Goal: Information Seeking & Learning: Understand process/instructions

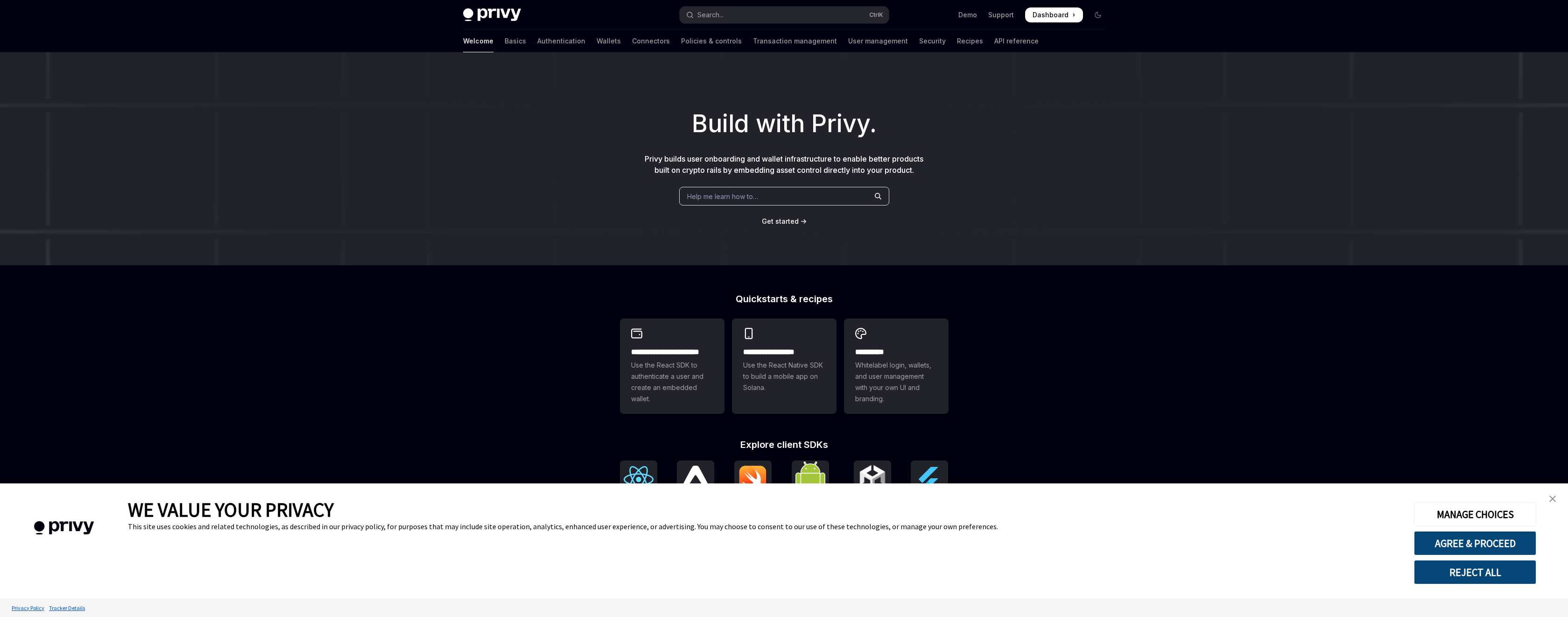
type textarea "*"
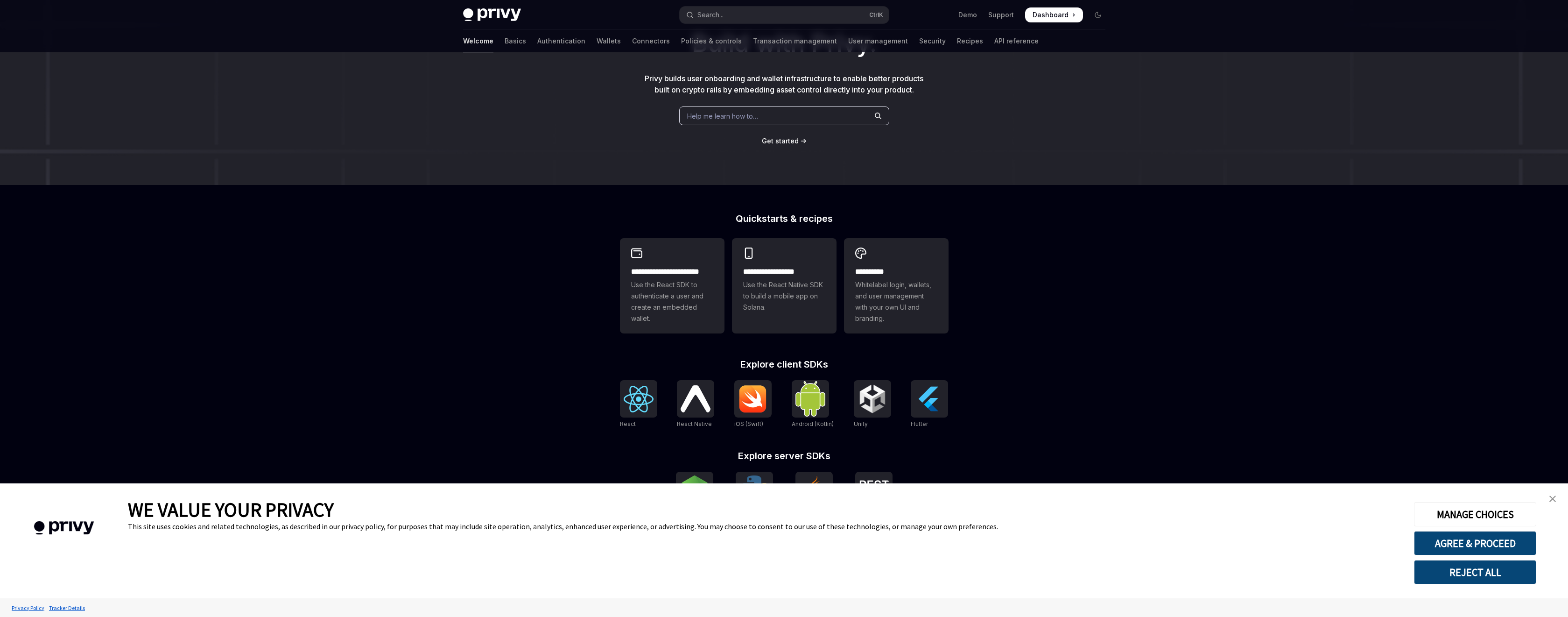
scroll to position [125, 0]
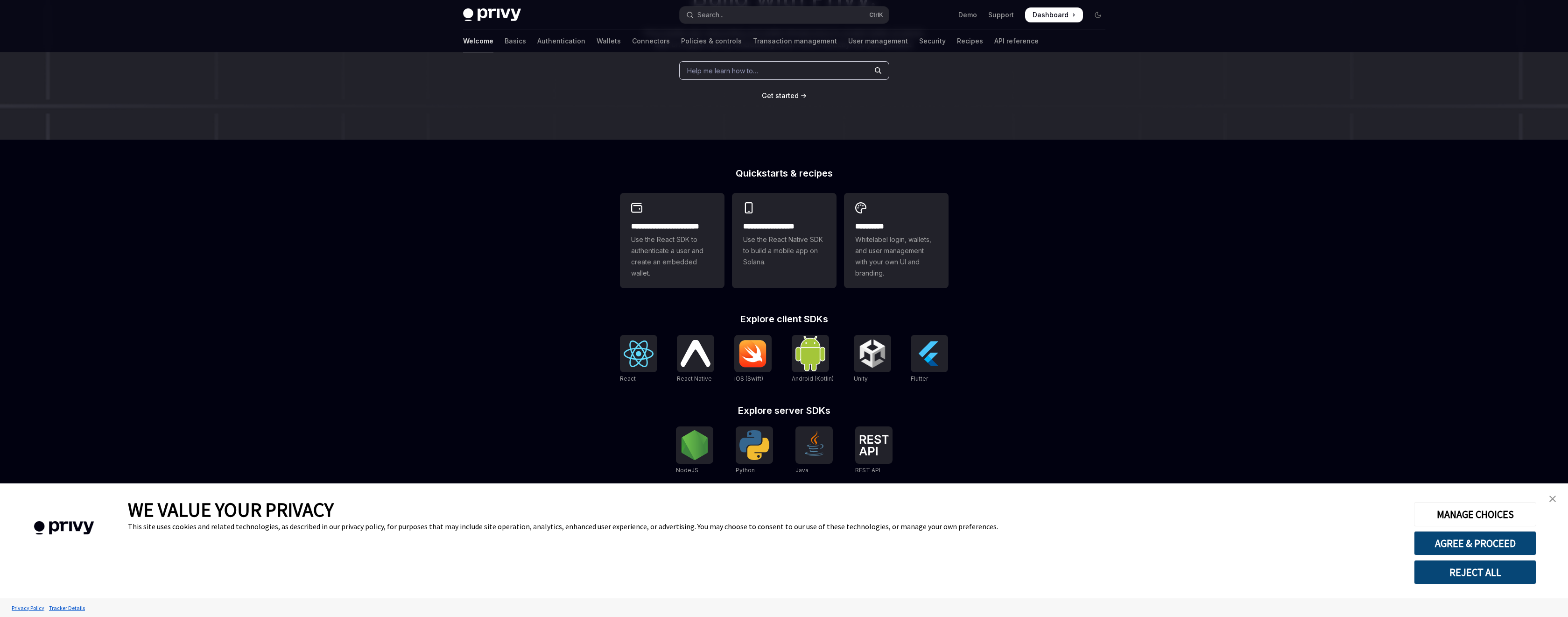
click at [1552, 497] on img "close banner" at bounding box center [1552, 498] width 7 height 7
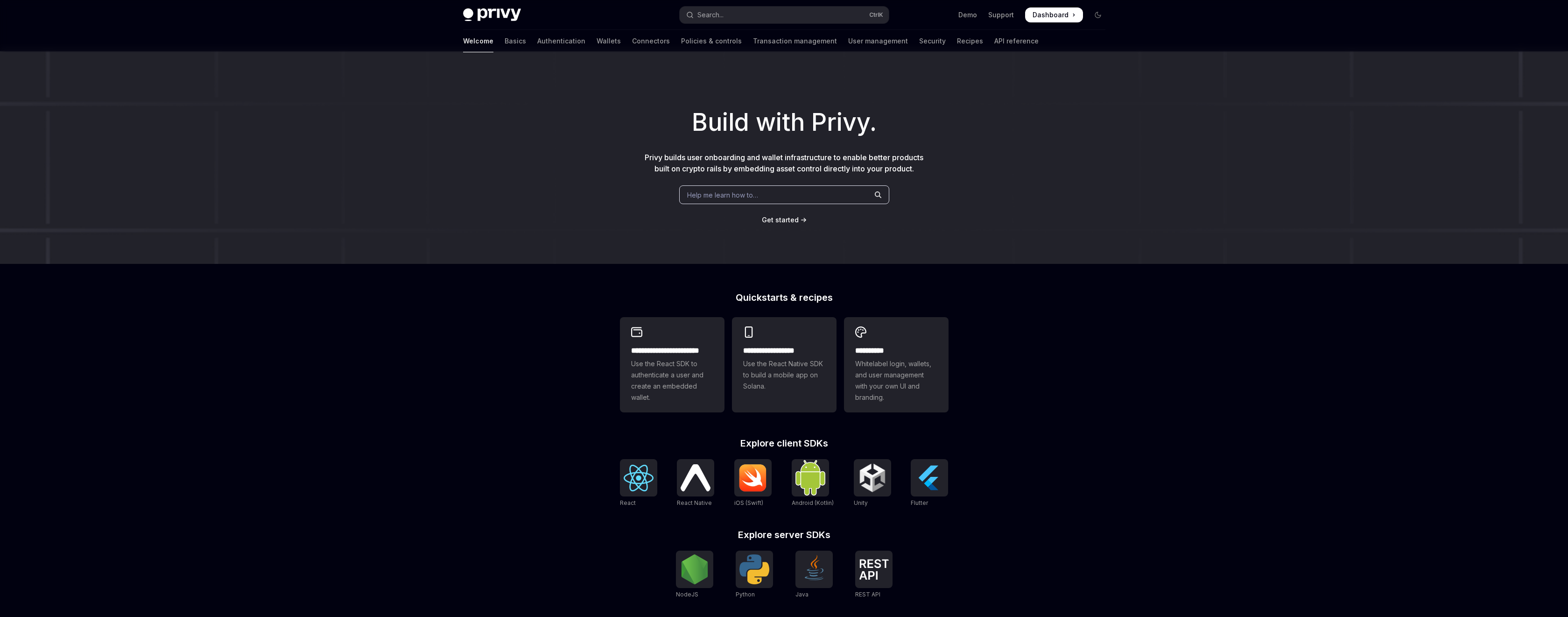
scroll to position [0, 0]
click at [793, 224] on span "Get started" at bounding box center [780, 221] width 37 height 8
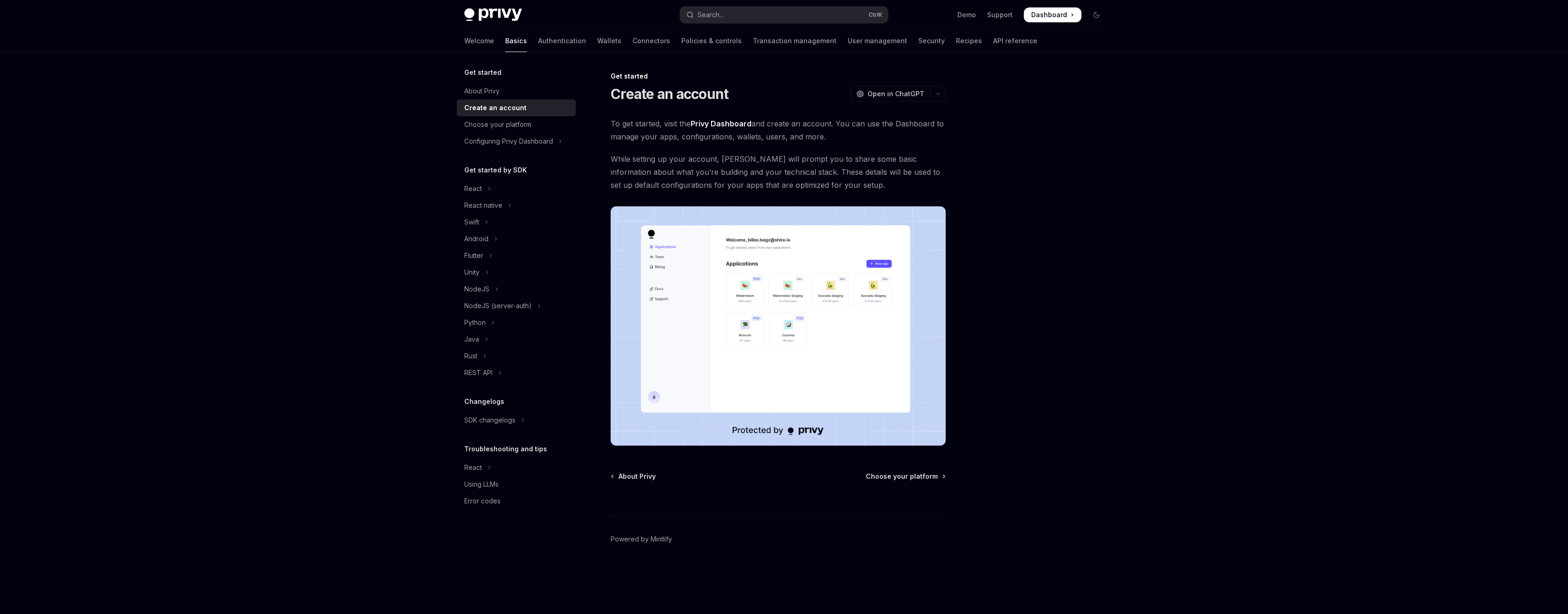
type textarea "*"
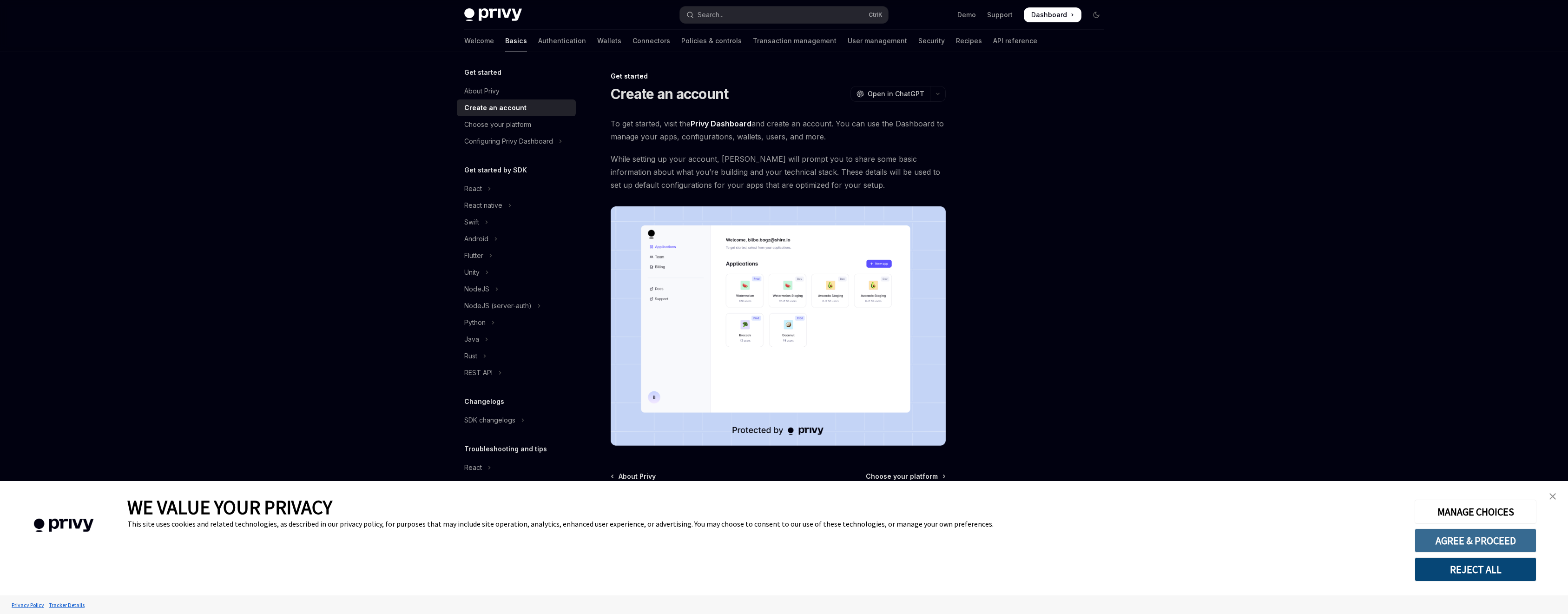
click at [1491, 536] on button "AGREE & PROCEED" at bounding box center [1475, 540] width 122 height 24
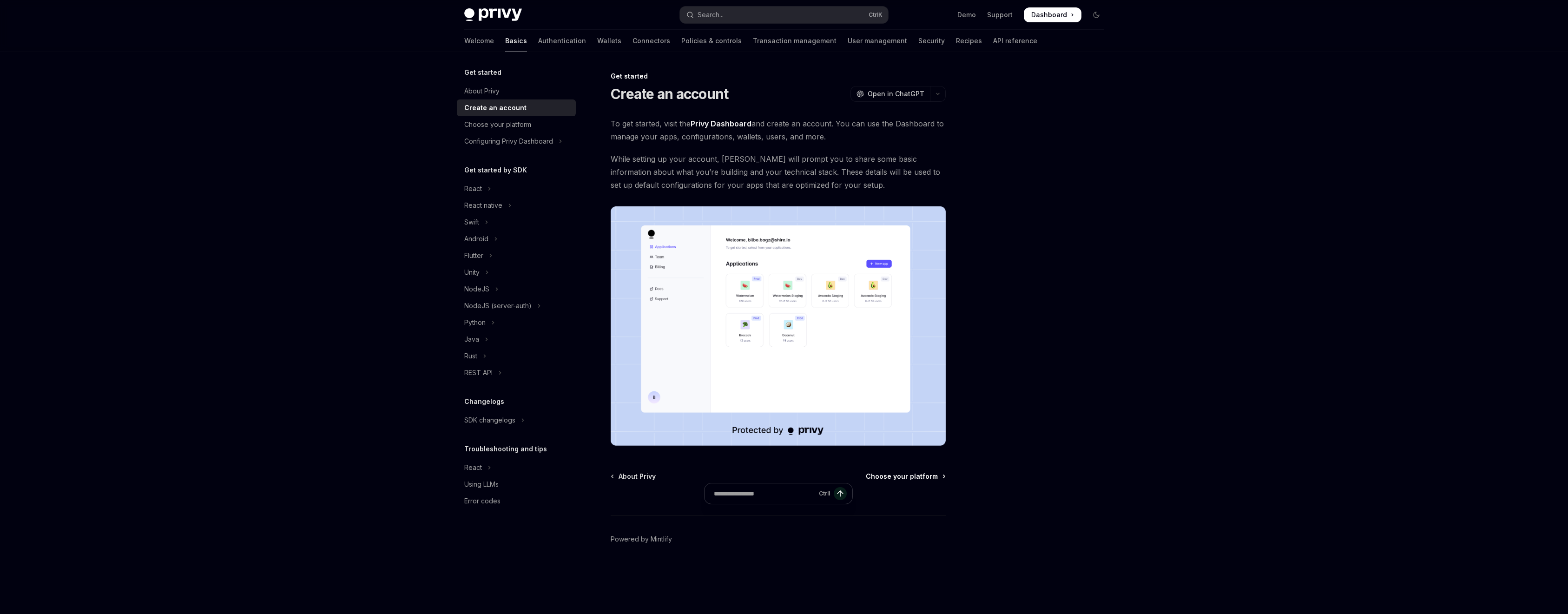
click at [905, 476] on span "Choose your platform" at bounding box center [901, 476] width 72 height 9
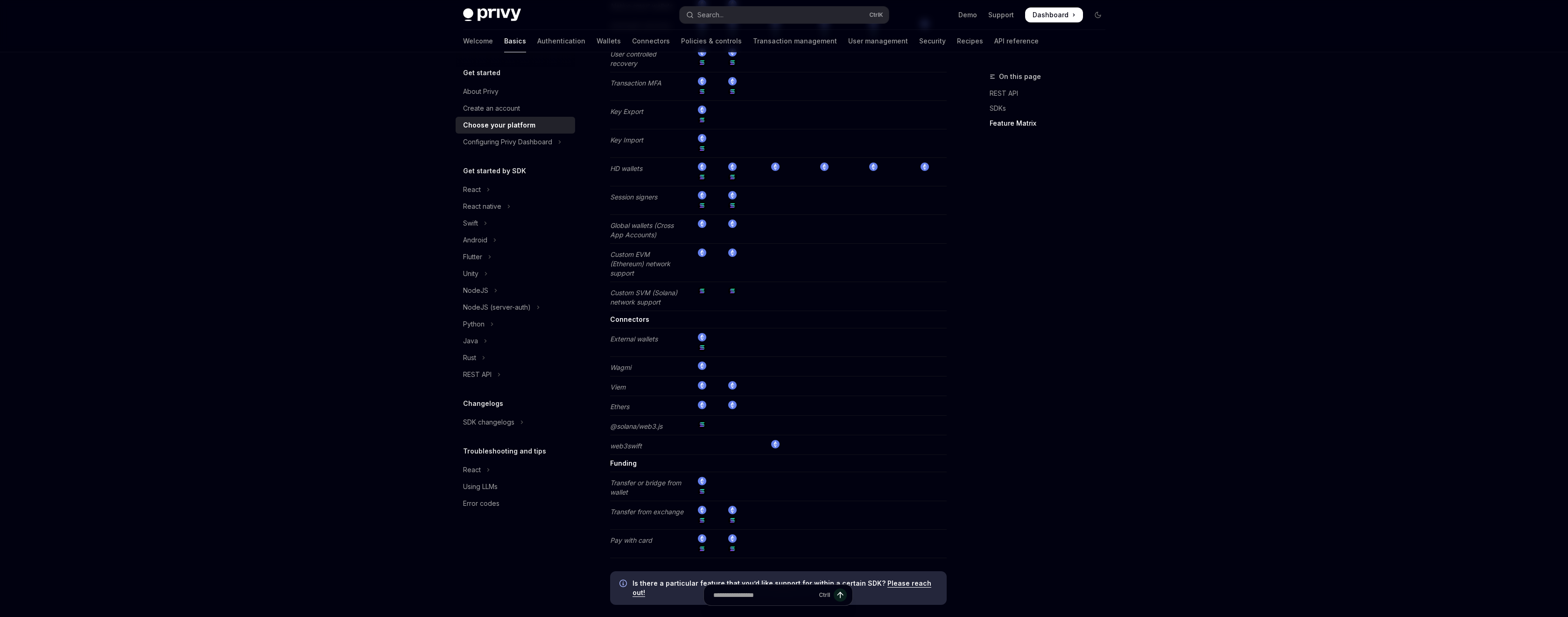
scroll to position [1597, 0]
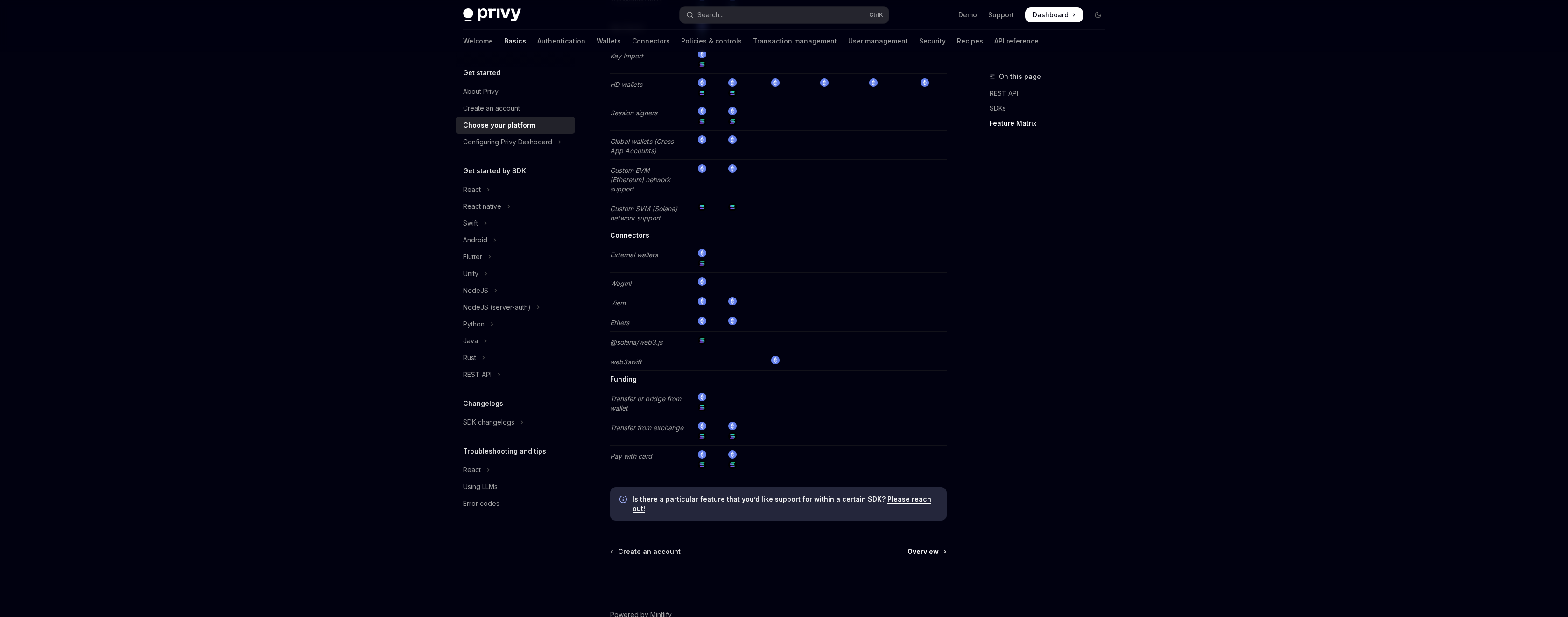
click at [926, 547] on span "Overview" at bounding box center [922, 551] width 31 height 9
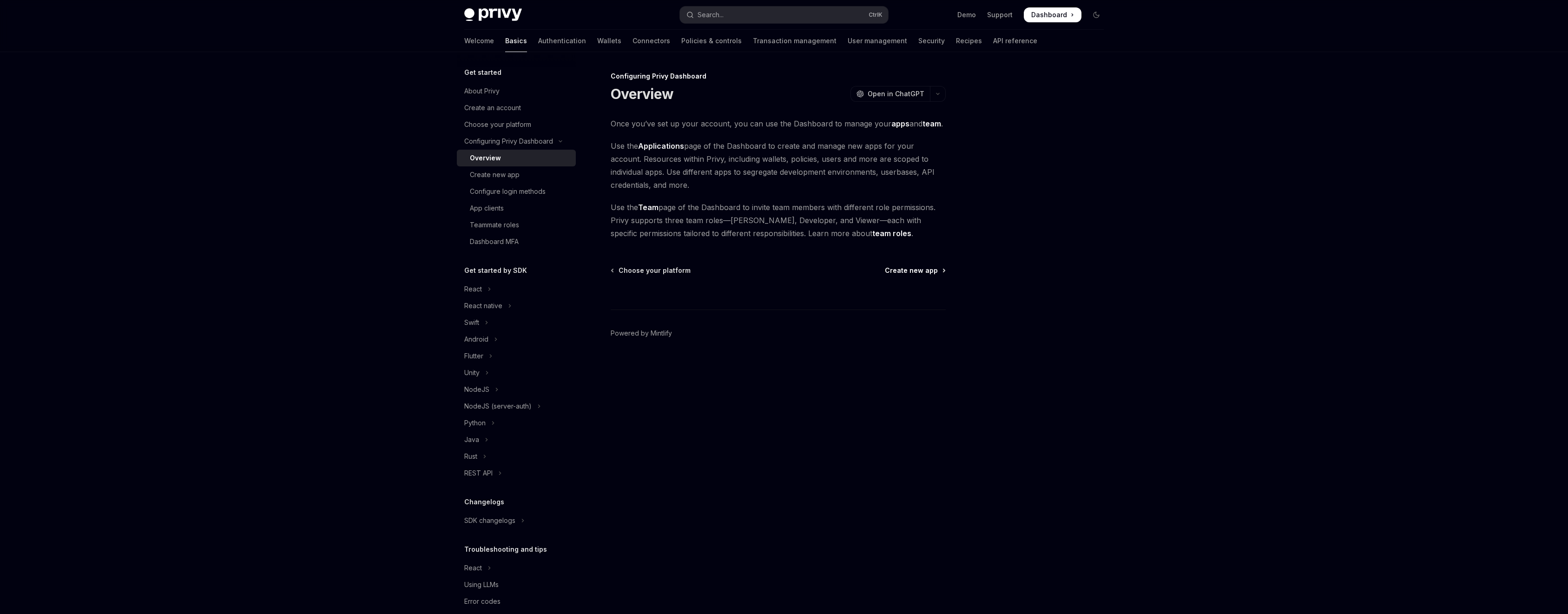
click at [911, 273] on span "Create new app" at bounding box center [911, 270] width 53 height 9
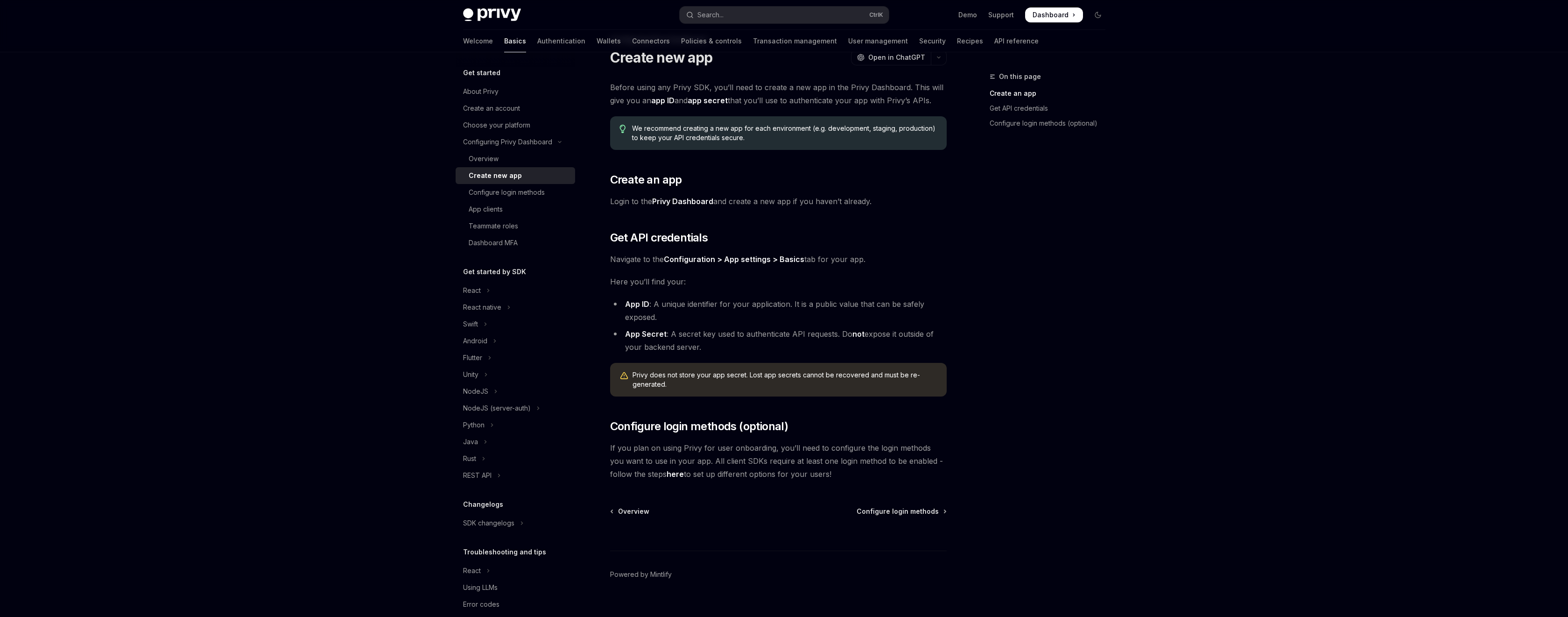
scroll to position [51, 0]
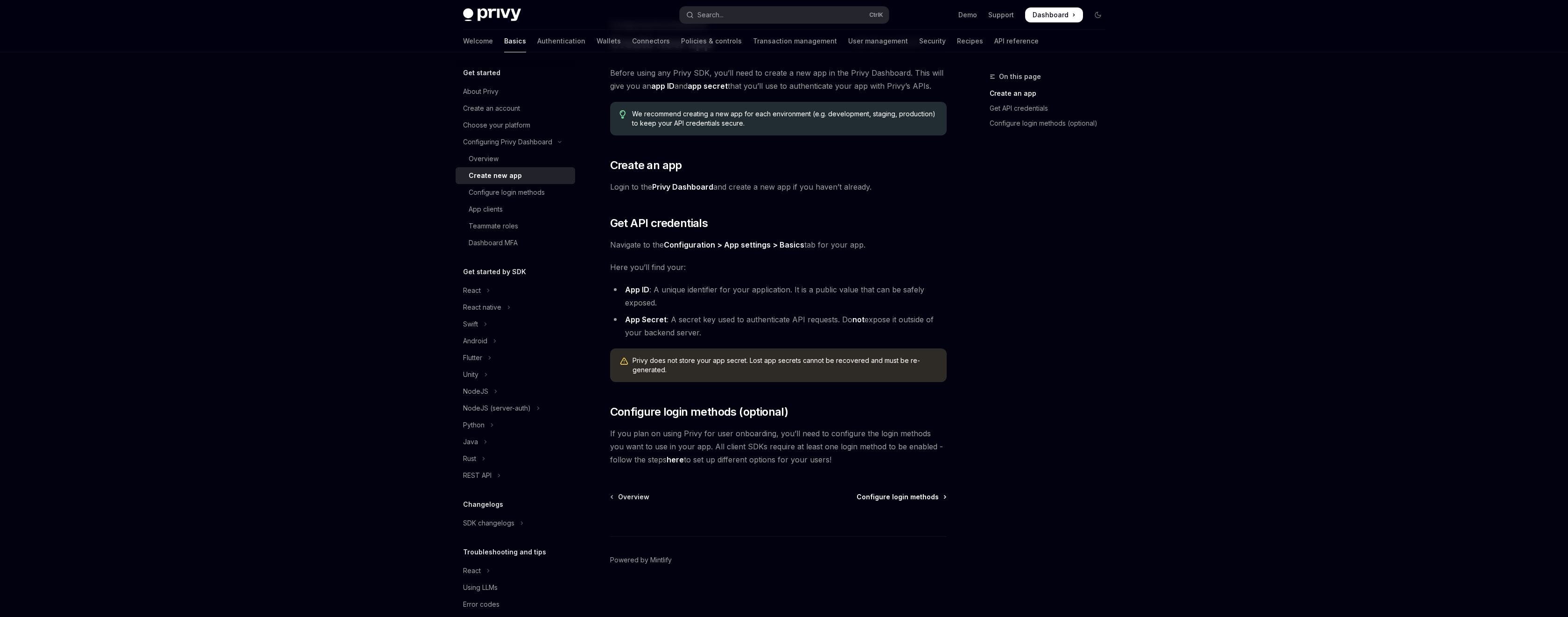
click at [900, 498] on span "Configure login methods" at bounding box center [897, 497] width 82 height 9
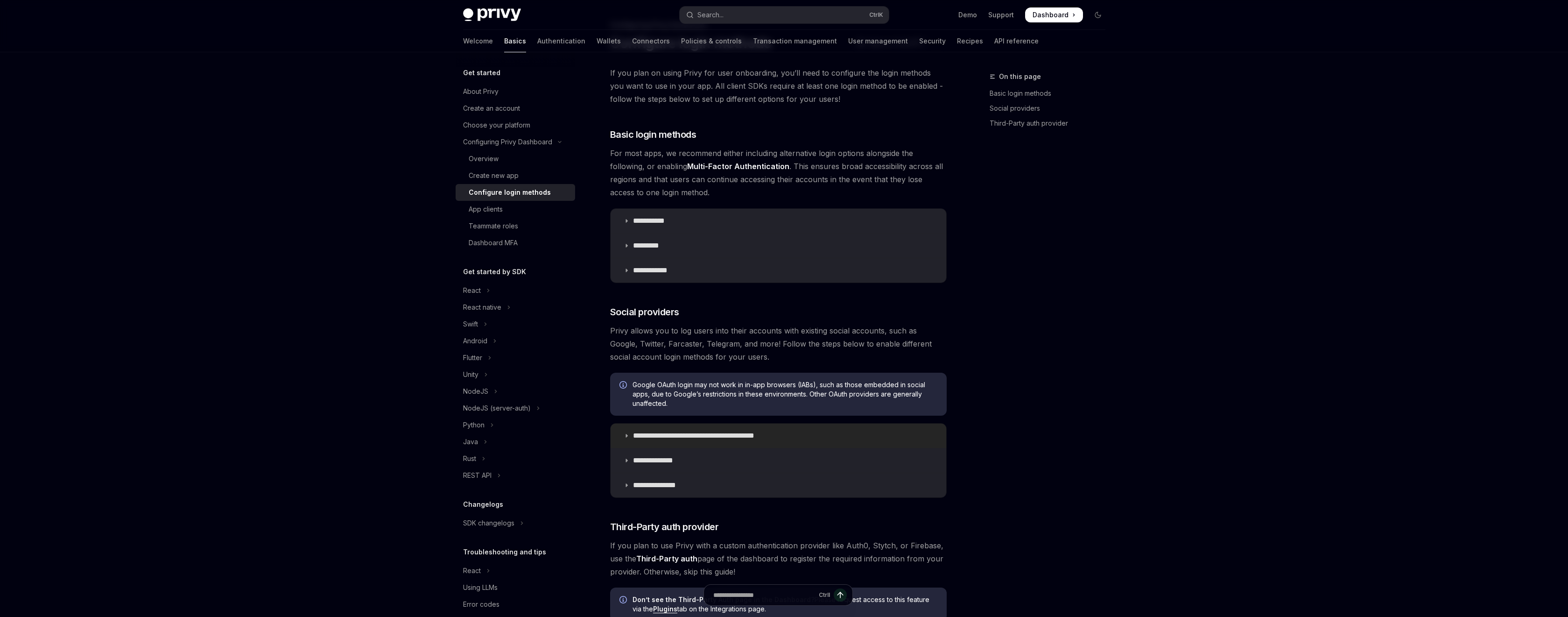
type textarea "*"
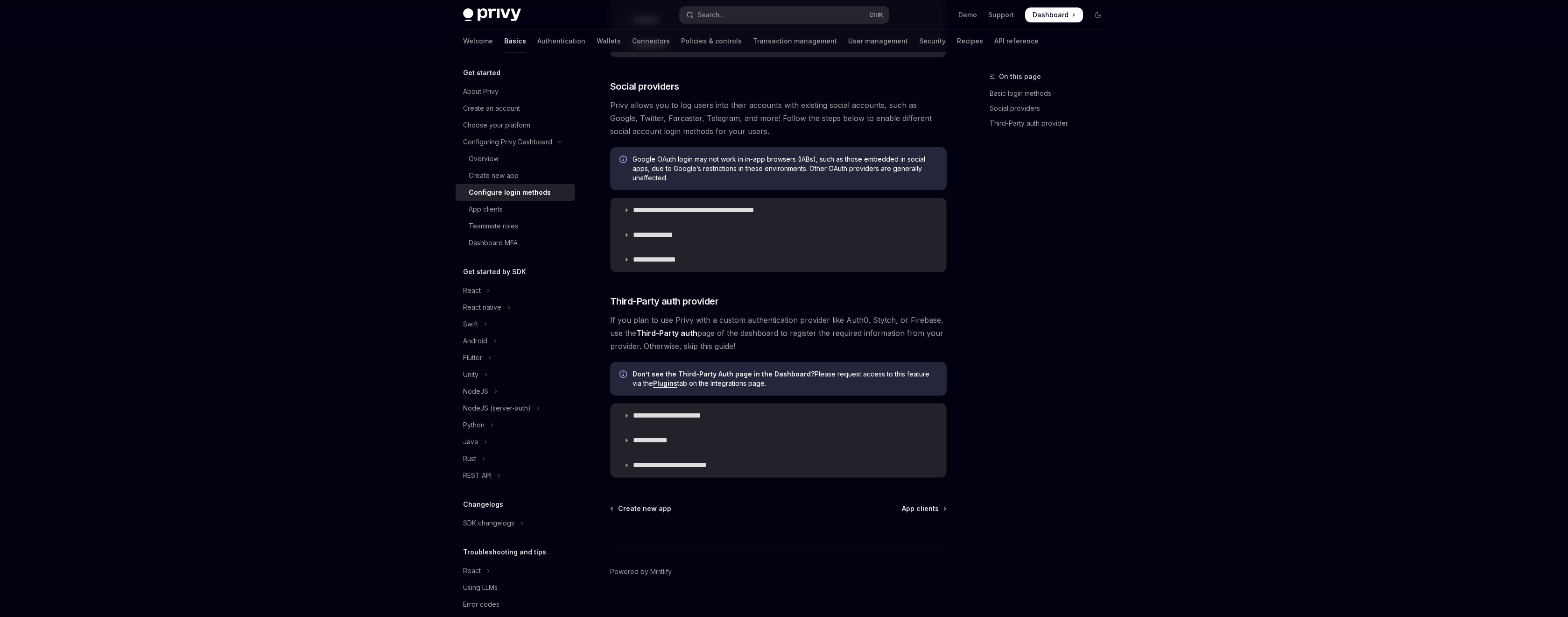
scroll to position [289, 0]
